Goal: Contribute content: Add original content to the website for others to see

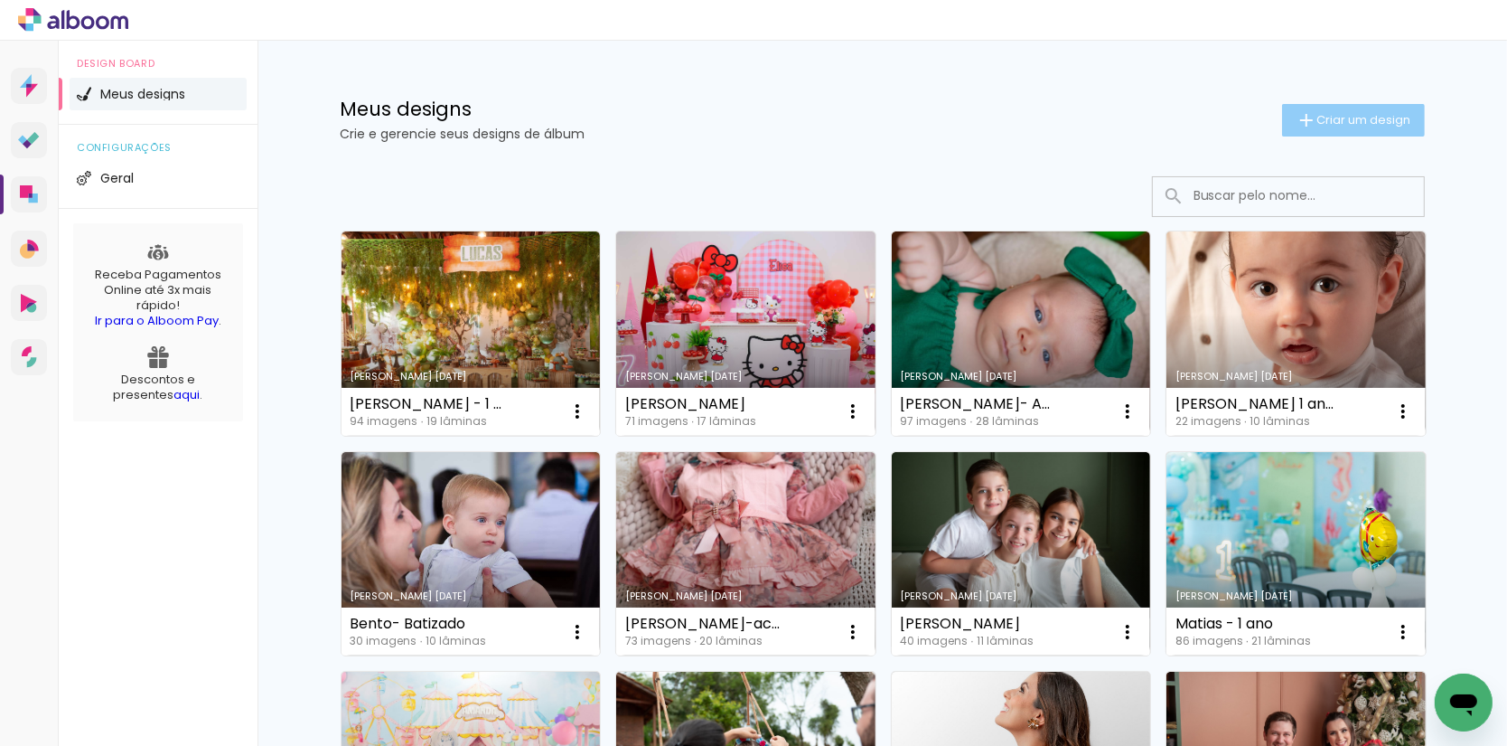
click at [1338, 114] on span "Criar um design" at bounding box center [1365, 120] width 94 height 12
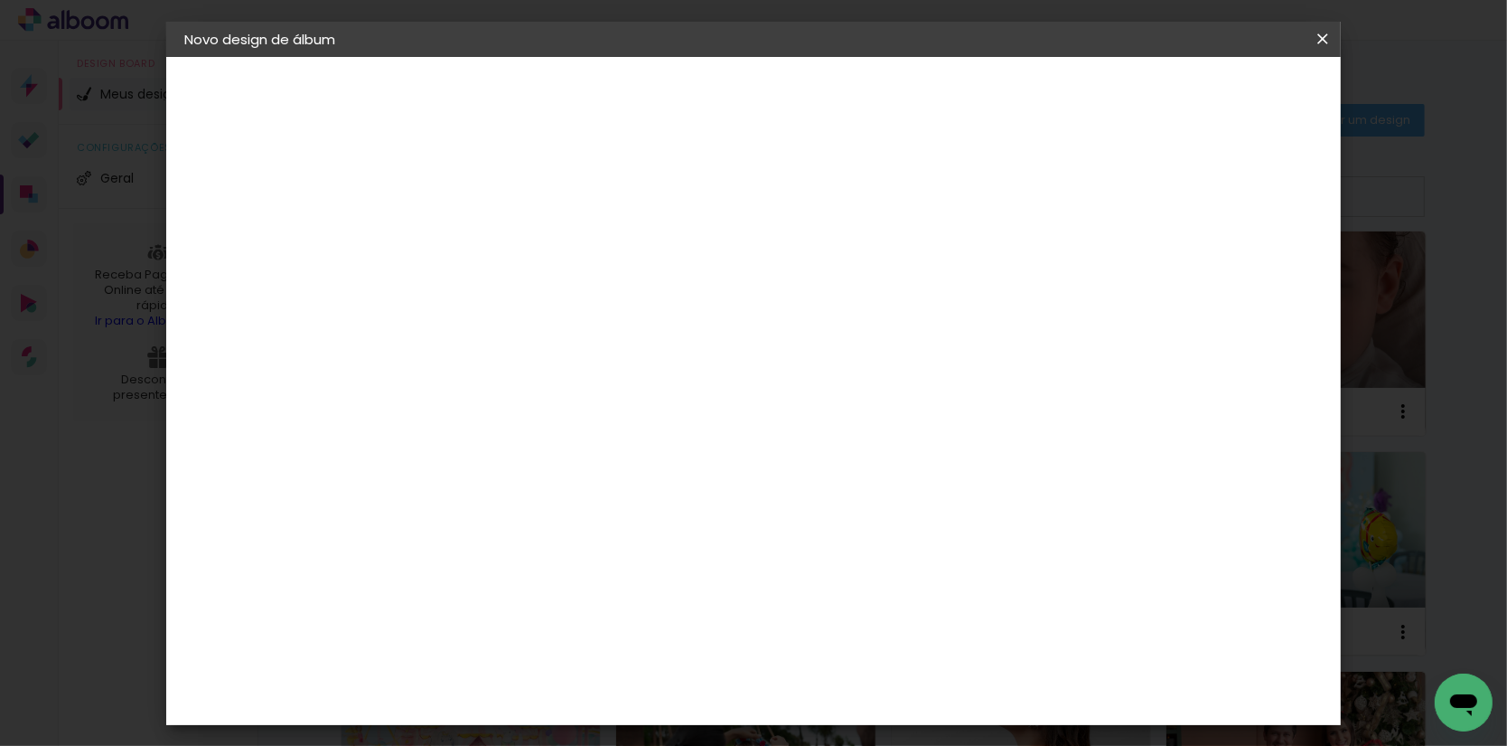
click at [480, 241] on input at bounding box center [480, 242] width 0 height 28
type input "[PERSON_NAME]"
type paper-input "[PERSON_NAME]"
click at [665, 89] on paper-button "Avançar" at bounding box center [621, 95] width 89 height 31
click at [0, 0] on slot "Tamanho Livre" at bounding box center [0, 0] width 0 height 0
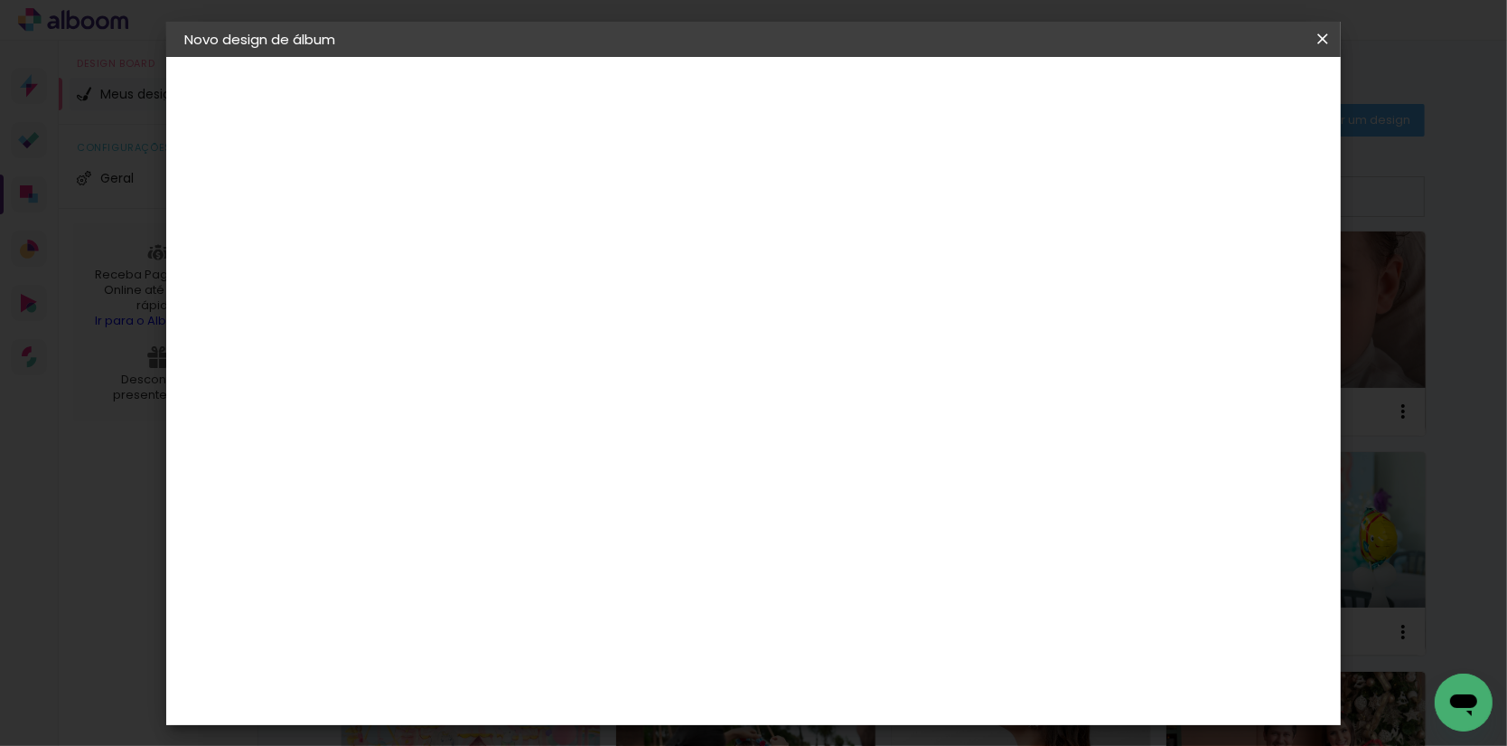
click at [0, 0] on slot "Avançar" at bounding box center [0, 0] width 0 height 0
type input "4"
type paper-input "4"
click at [1249, 276] on input "4" at bounding box center [1243, 272] width 33 height 27
type input "3"
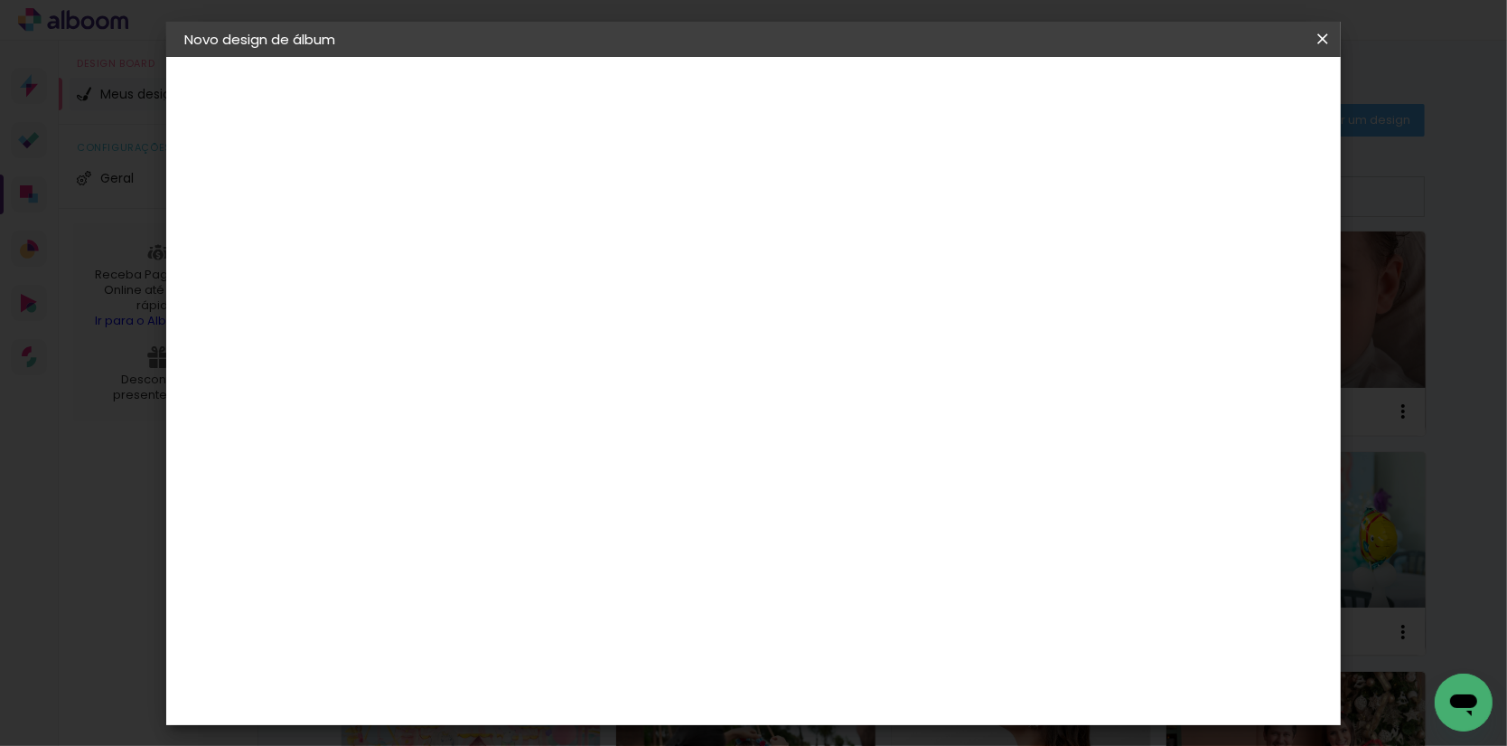
type paper-input "3"
click at [1249, 276] on input "3" at bounding box center [1245, 272] width 33 height 27
click at [1251, 276] on input "3" at bounding box center [1248, 272] width 33 height 27
type input "2"
type paper-input "2"
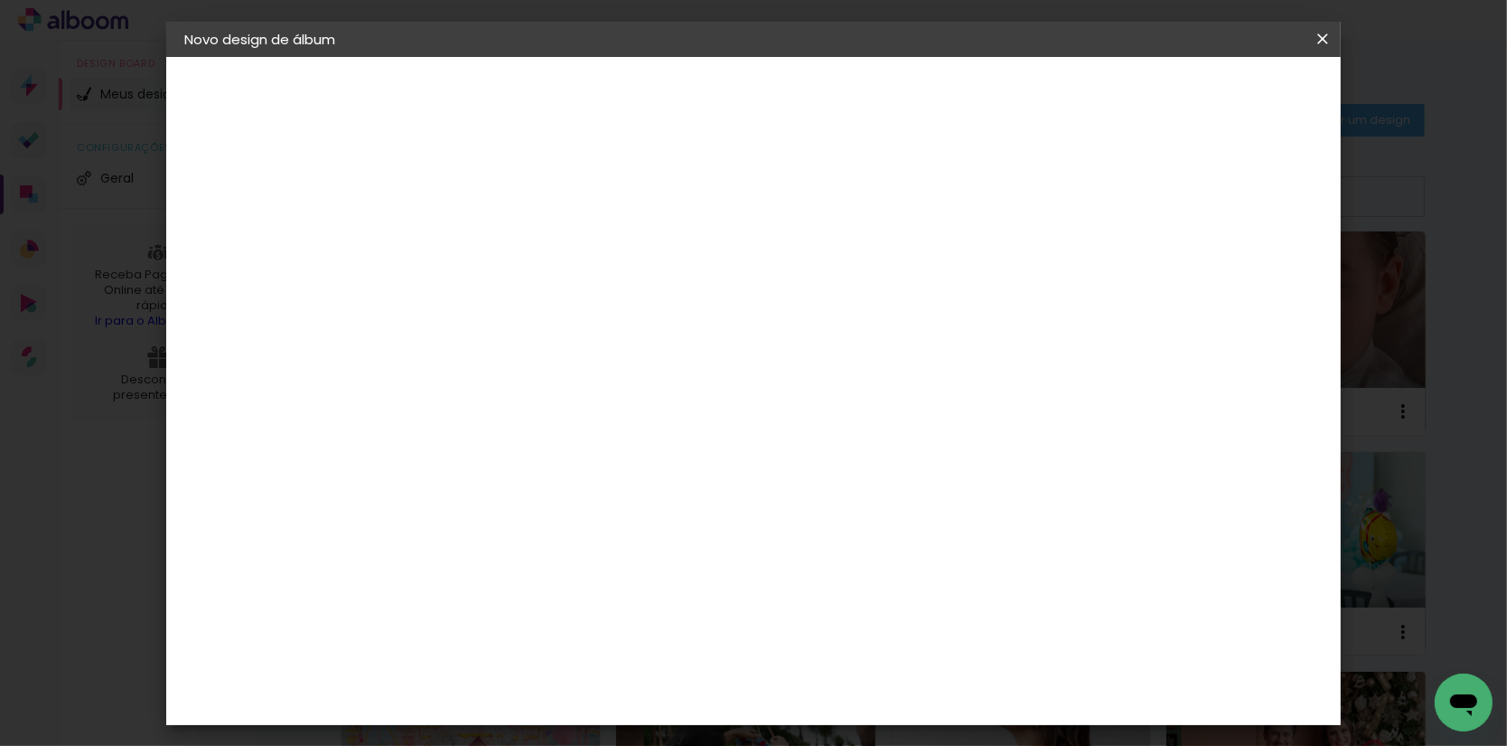
click at [1260, 277] on input "2" at bounding box center [1248, 272] width 33 height 27
type input "1"
type paper-input "1"
click at [1261, 276] on input "1" at bounding box center [1251, 272] width 33 height 27
type input "0"
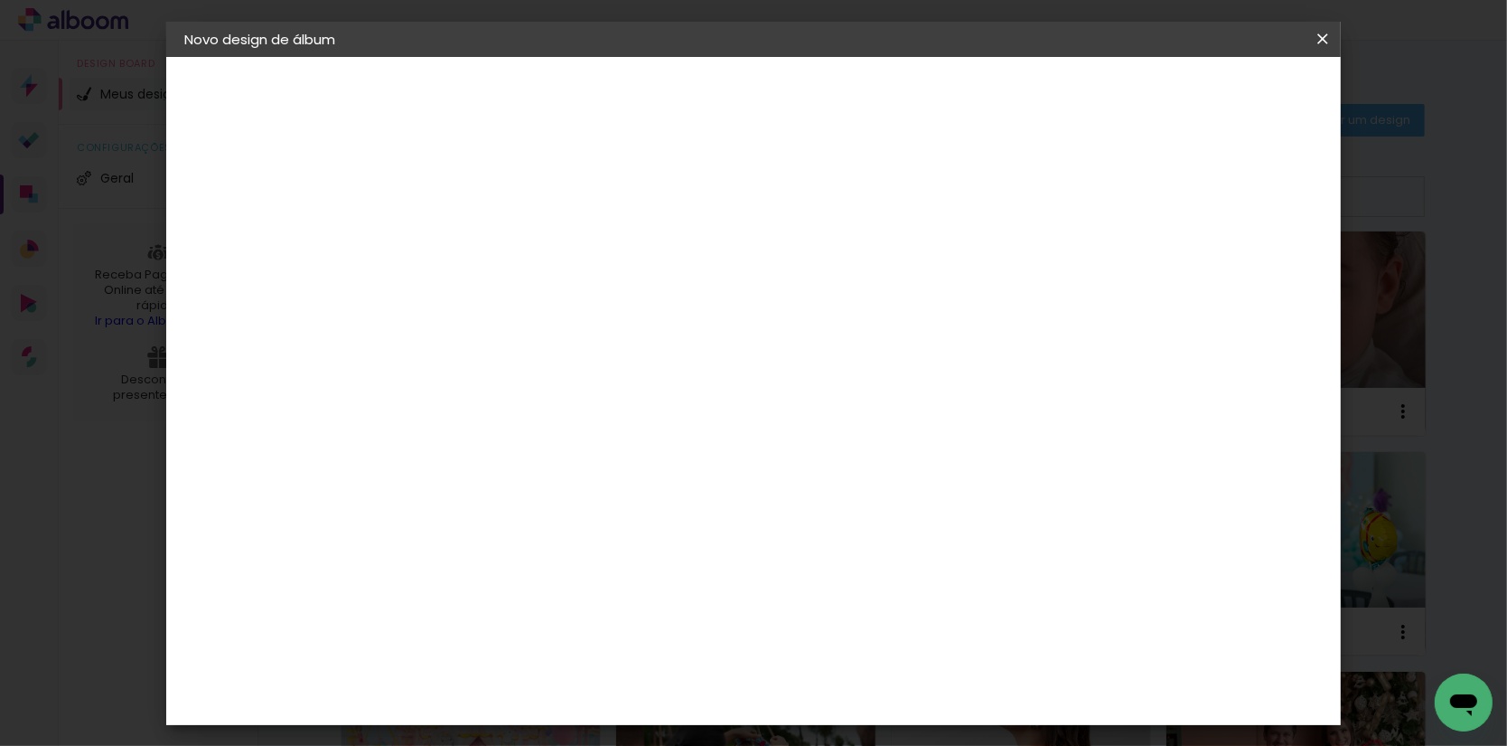
click at [1263, 275] on input "0" at bounding box center [1252, 272] width 33 height 27
drag, startPoint x: 435, startPoint y: 513, endPoint x: 406, endPoint y: 515, distance: 29.0
click at [406, 515] on input "30" at bounding box center [422, 516] width 47 height 27
type input "20"
type paper-input "20"
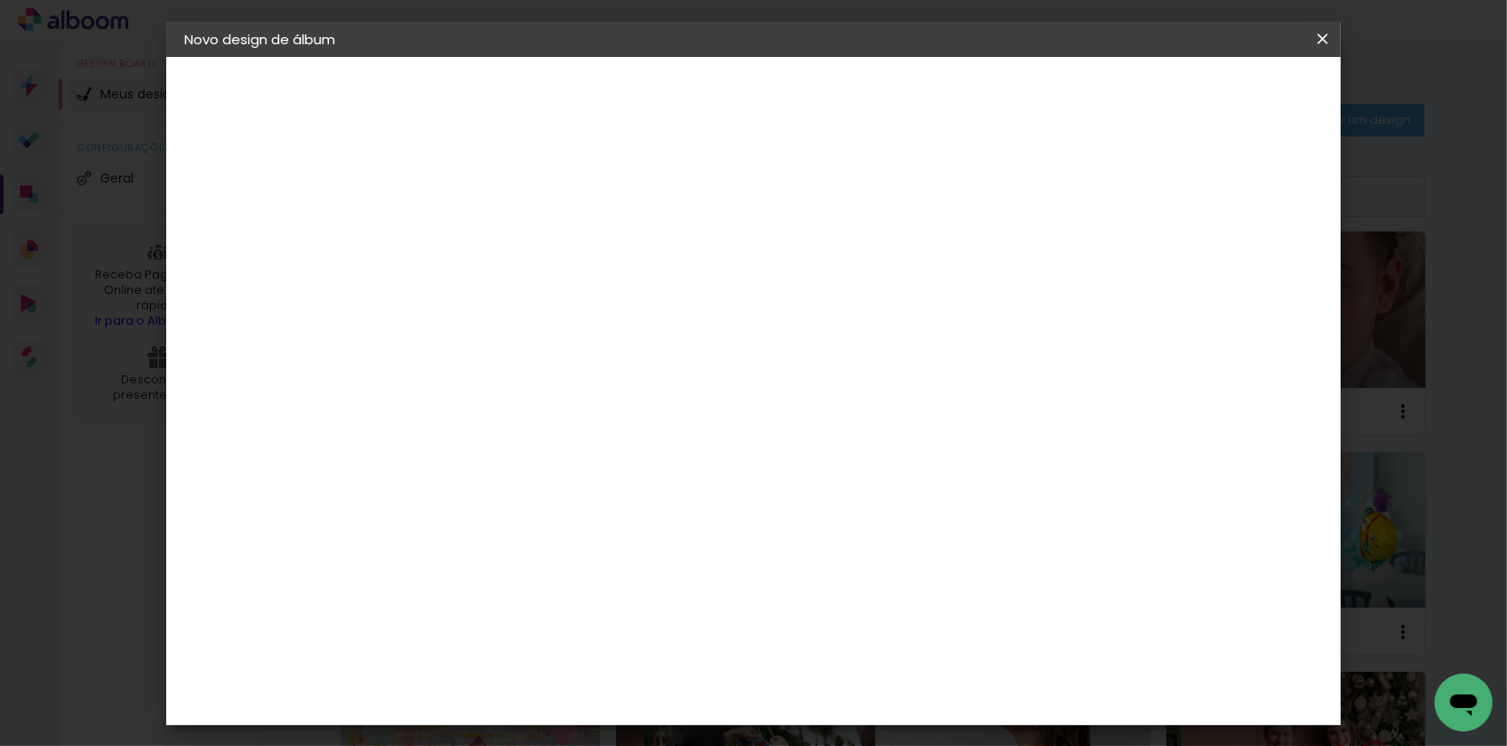
click at [1224, 91] on span "Iniciar design" at bounding box center [1182, 95] width 82 height 13
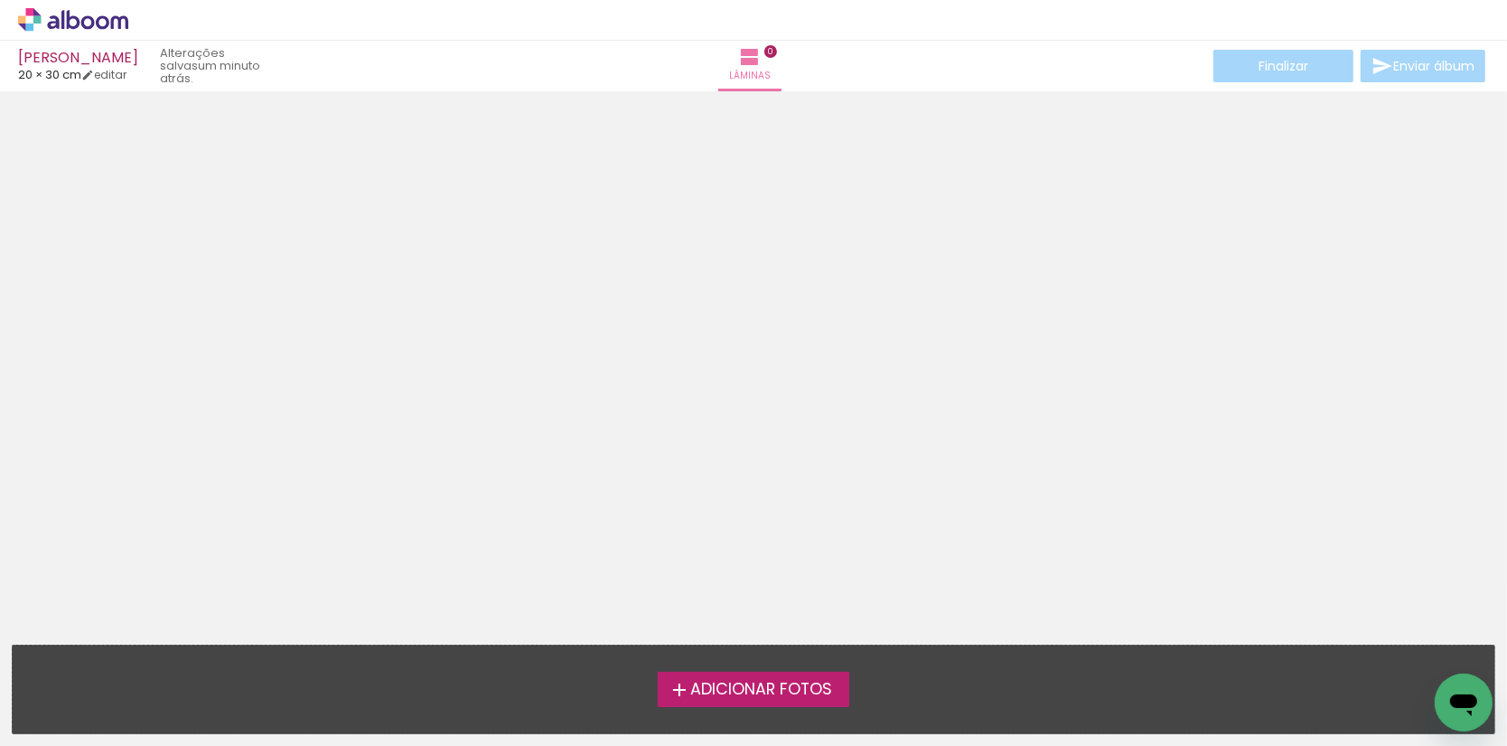
click at [734, 685] on span "Adicionar Fotos" at bounding box center [761, 689] width 142 height 16
click at [0, 0] on input "file" at bounding box center [0, 0] width 0 height 0
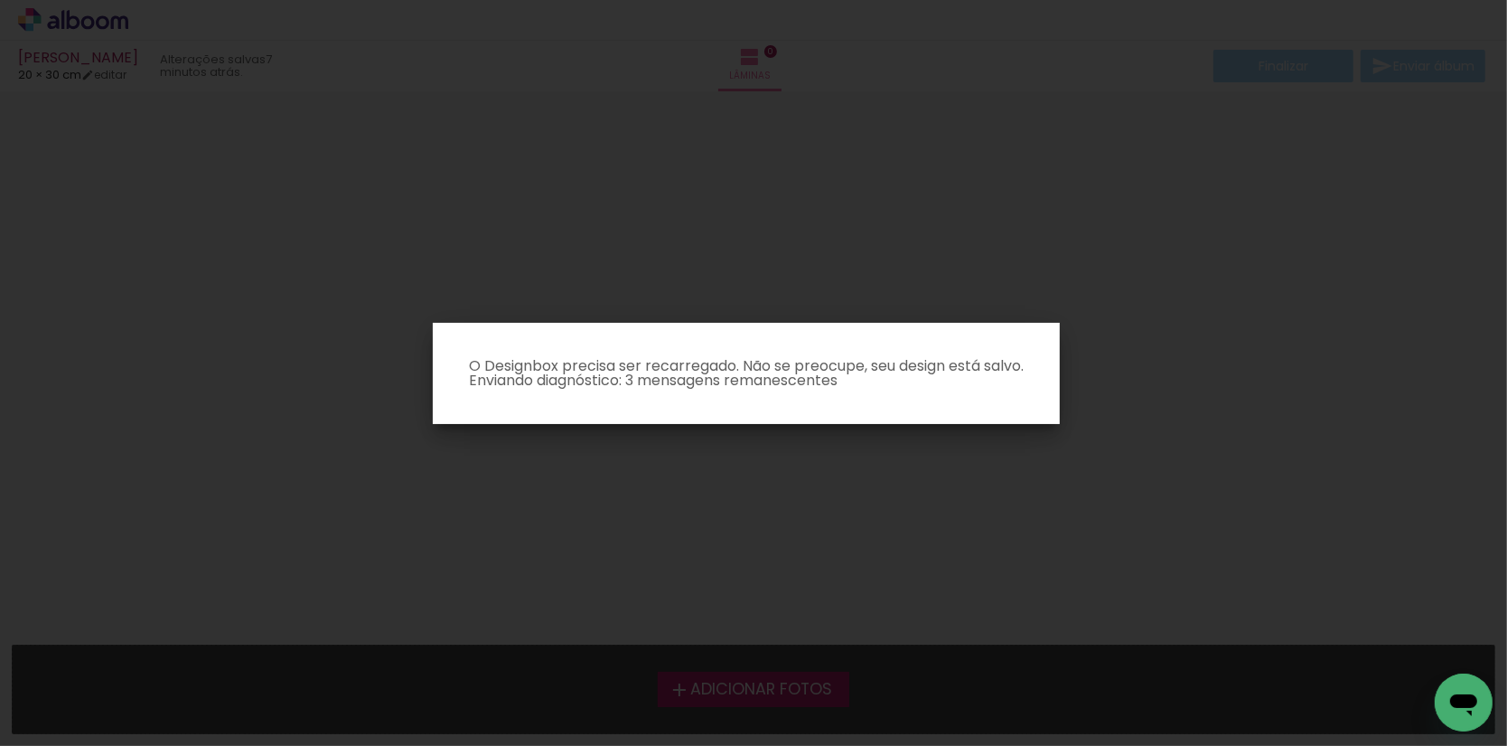
click at [1299, 400] on iron-overlay-backdrop at bounding box center [753, 373] width 1507 height 746
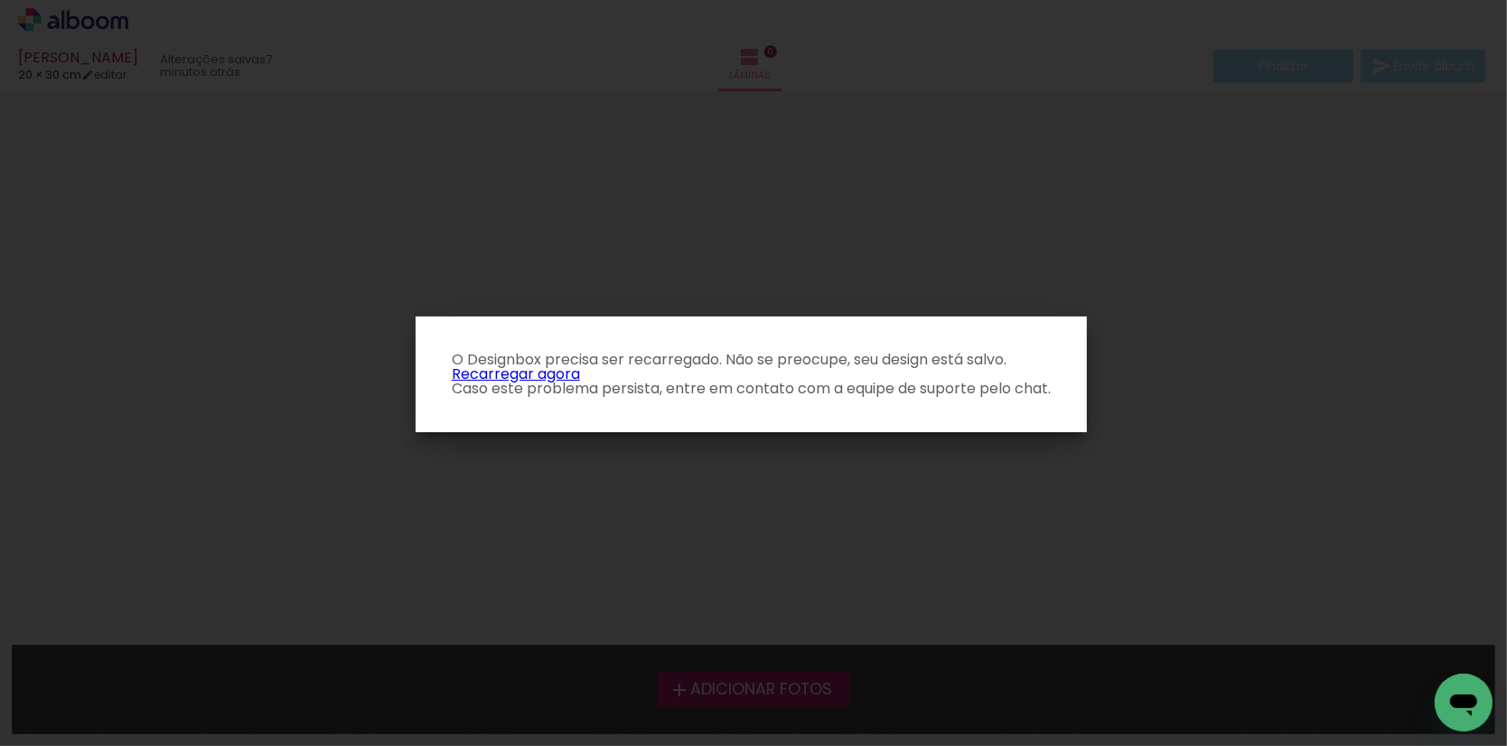
click at [531, 371] on link "Recarregar agora" at bounding box center [516, 373] width 128 height 21
